Goal: Find specific page/section: Find specific page/section

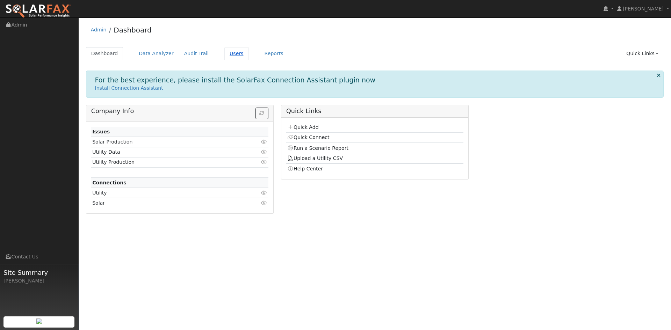
click at [249, 57] on link "Users" at bounding box center [236, 53] width 24 height 13
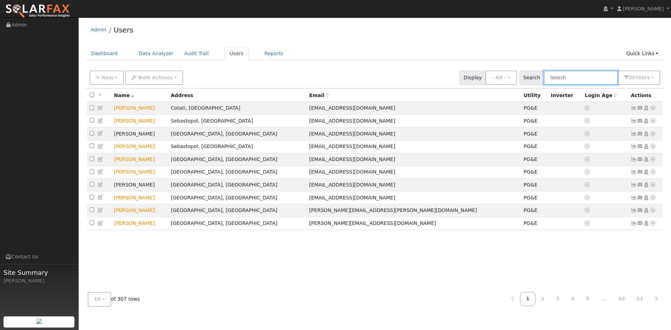
click at [544, 83] on input "text" at bounding box center [581, 78] width 74 height 14
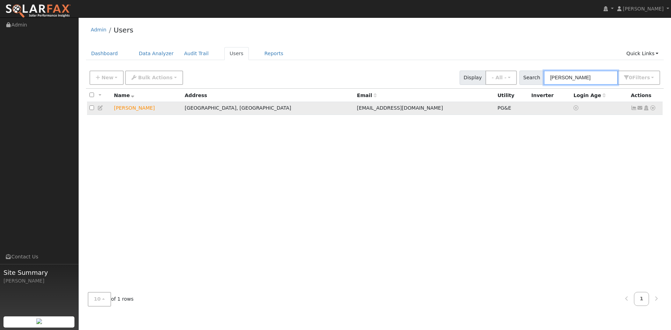
type input "kazmi"
click at [650, 110] on icon at bounding box center [653, 108] width 6 height 5
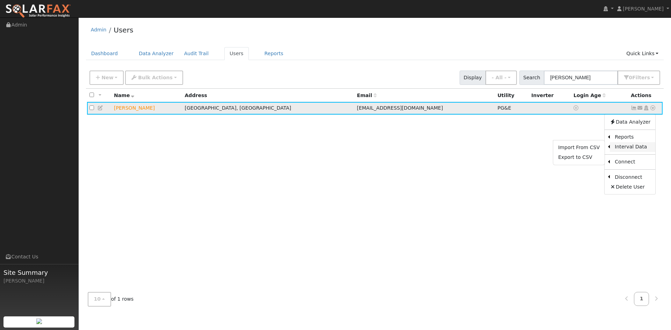
click at [627, 152] on link "Interval Data" at bounding box center [632, 147] width 45 height 10
click at [650, 110] on icon at bounding box center [653, 108] width 6 height 5
drag, startPoint x: 482, startPoint y: 155, endPoint x: 556, endPoint y: 160, distance: 74.3
click at [483, 155] on div "All None All on page None on page Name Address Email Utility Inverter Login Age…" at bounding box center [375, 188] width 578 height 198
click at [533, 48] on div "Admin Users Dashboard Data Analyzer Audit Trail Users Reports Quick Links Quick…" at bounding box center [374, 166] width 585 height 291
